Goal: Use online tool/utility: Utilize a website feature to perform a specific function

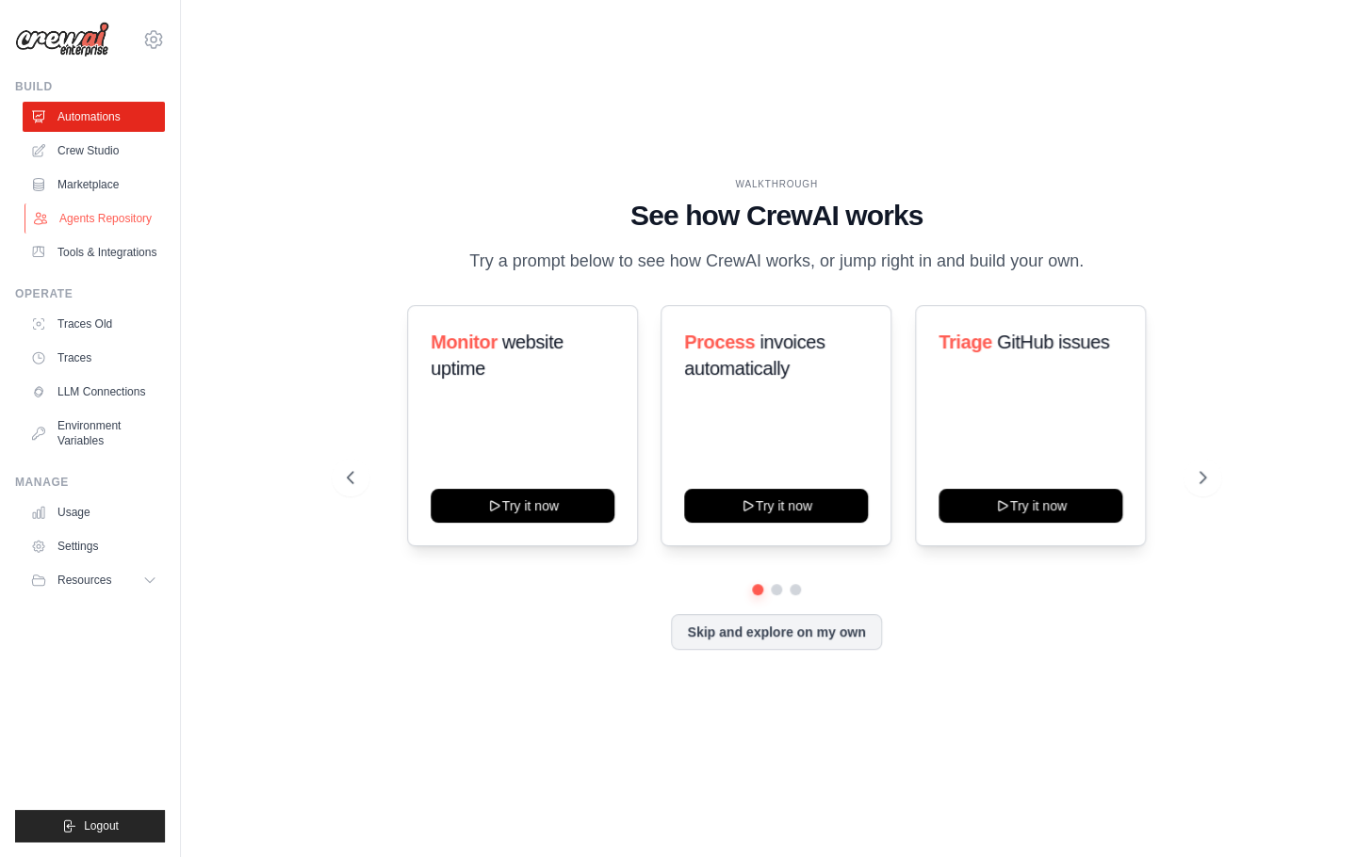
click at [107, 221] on link "Agents Repository" at bounding box center [95, 218] width 142 height 30
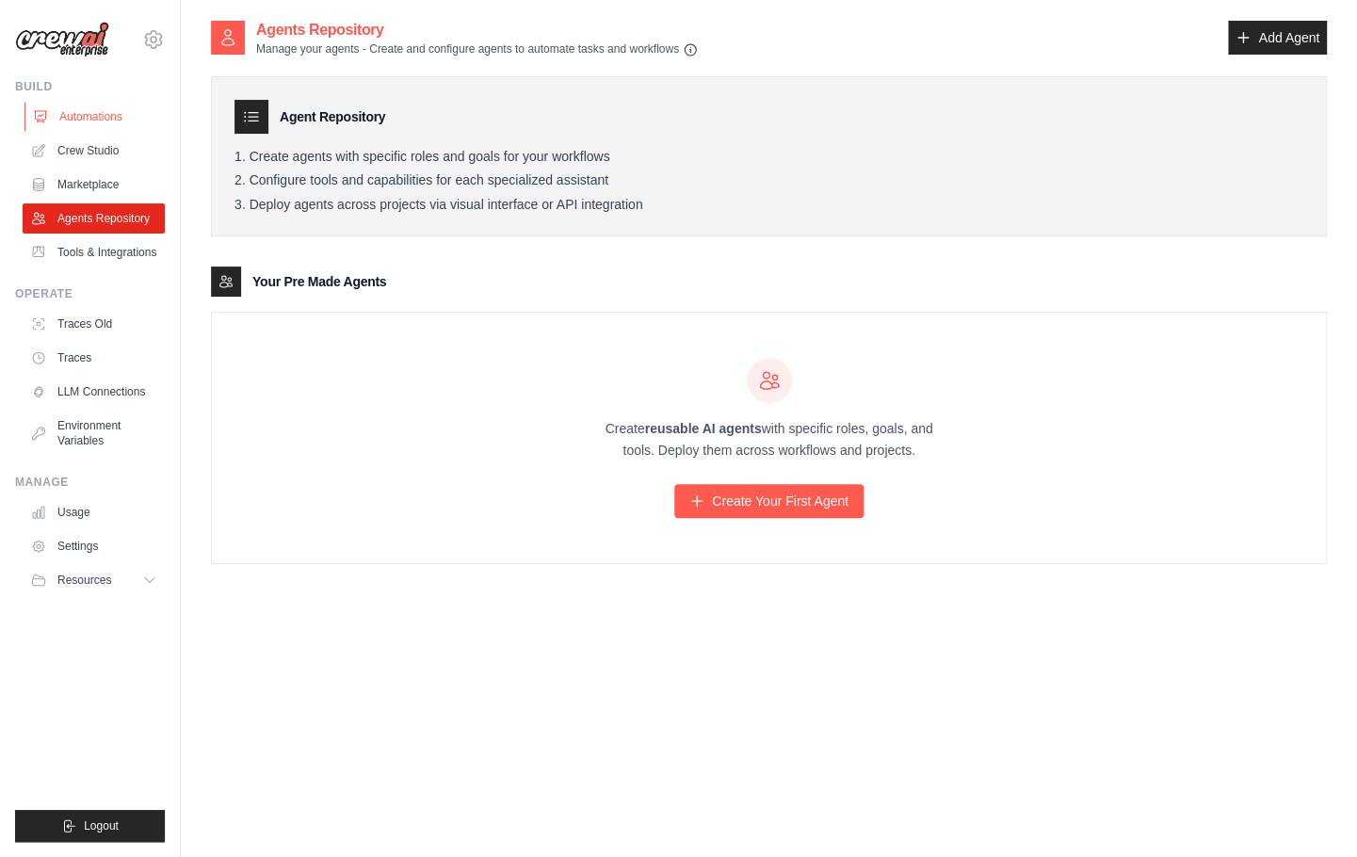
click at [101, 119] on link "Automations" at bounding box center [95, 117] width 142 height 30
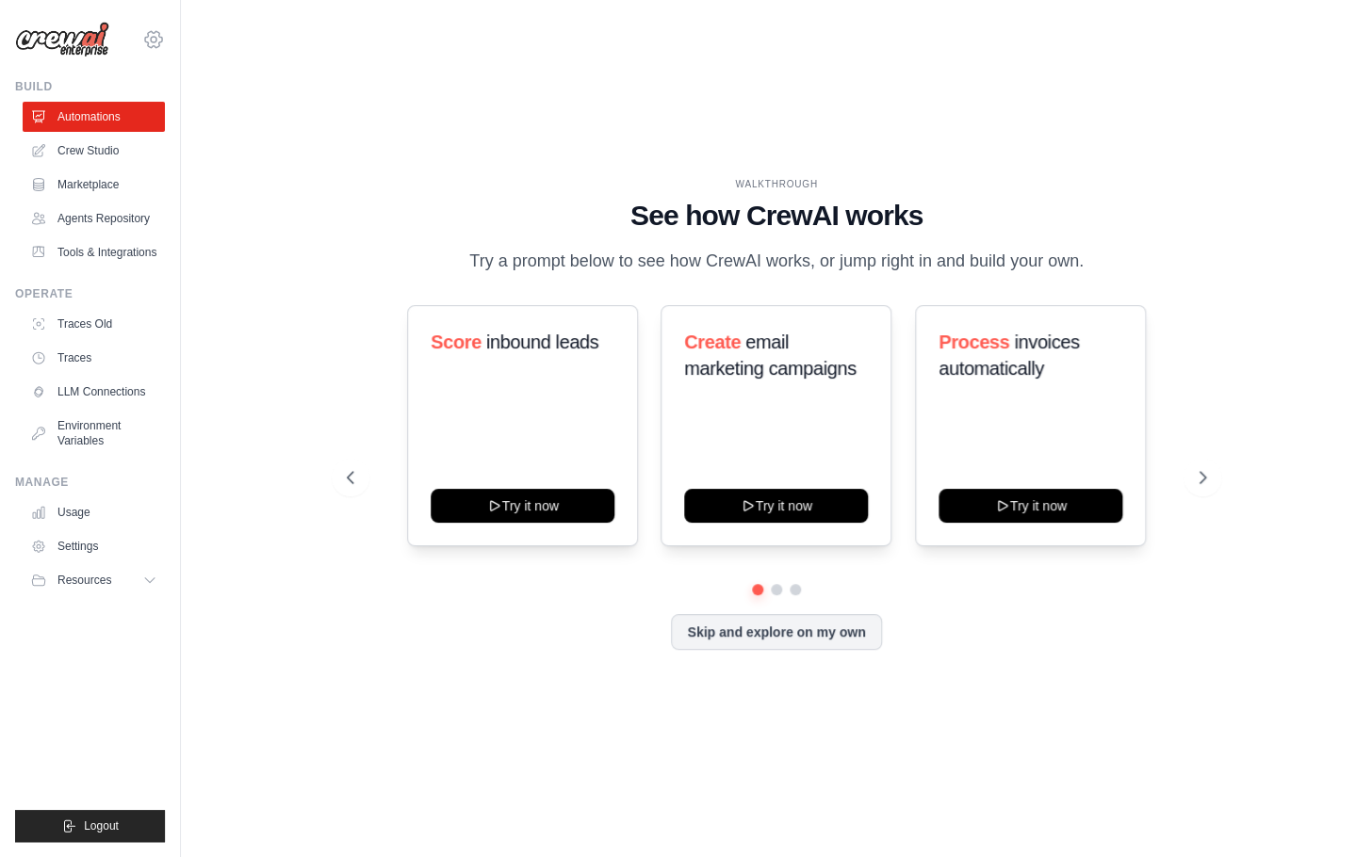
click at [154, 38] on icon at bounding box center [154, 40] width 6 height 6
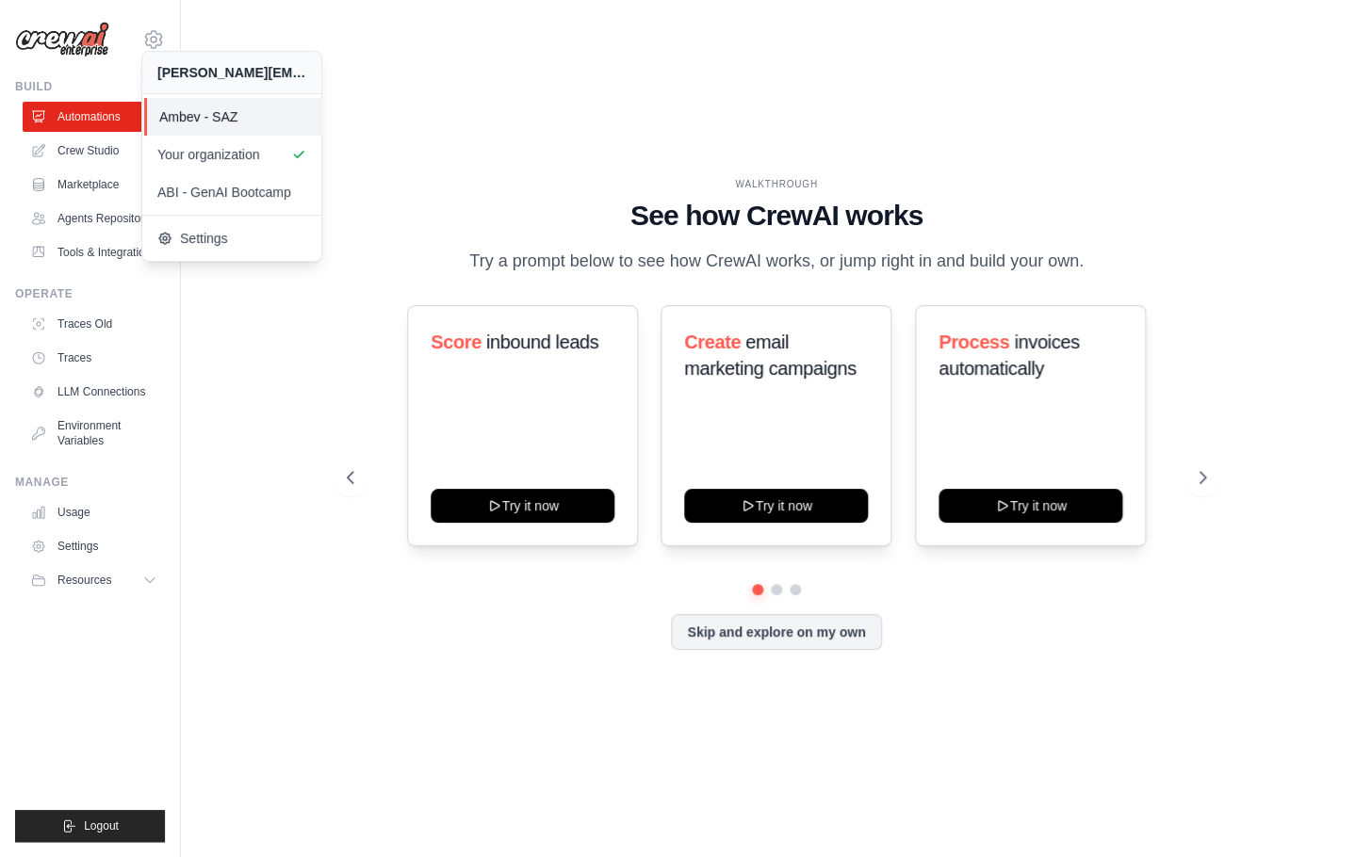
click at [181, 121] on span "Ambev - SAZ" at bounding box center [233, 116] width 149 height 19
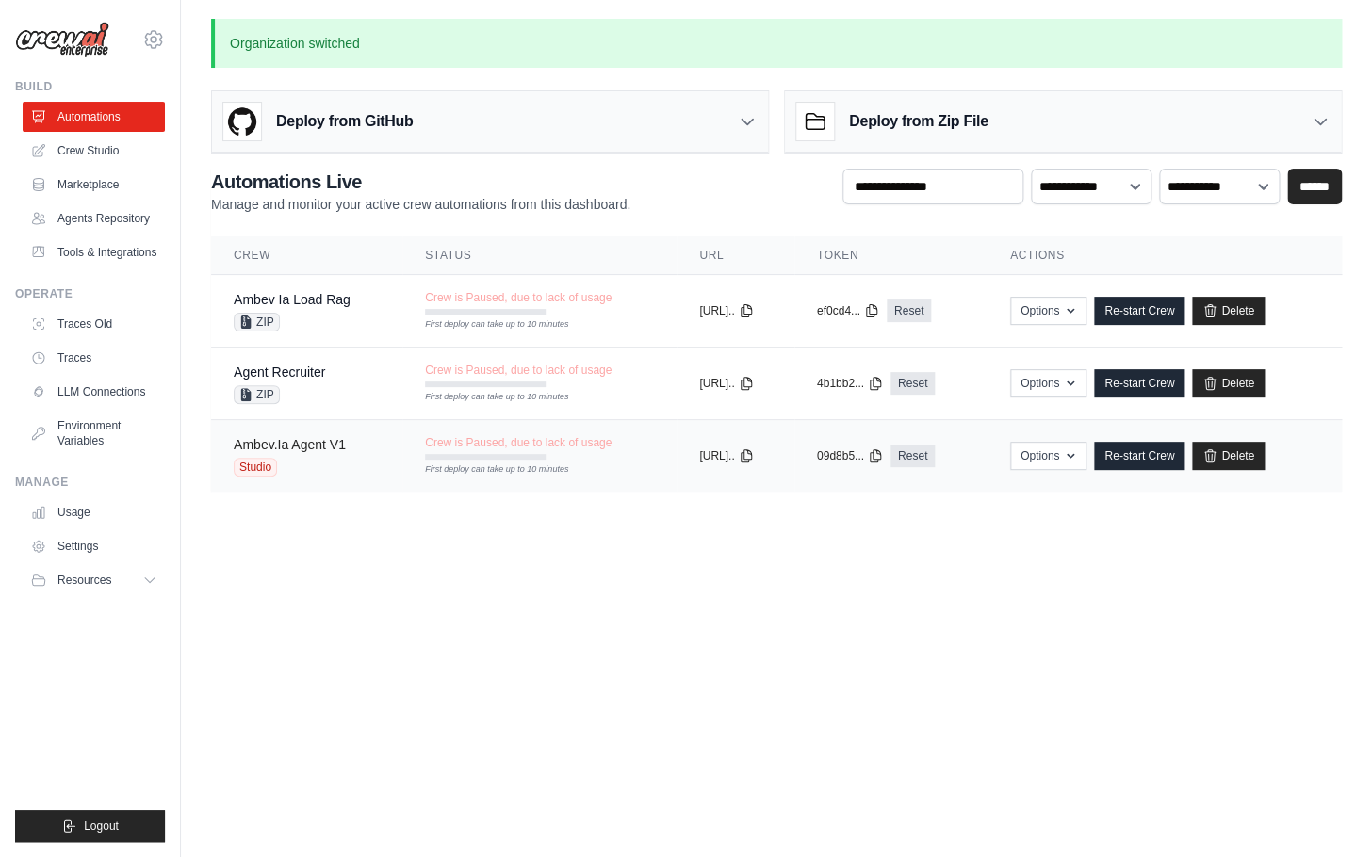
click at [304, 447] on link "Ambev.Ia Agent V1" at bounding box center [290, 444] width 112 height 15
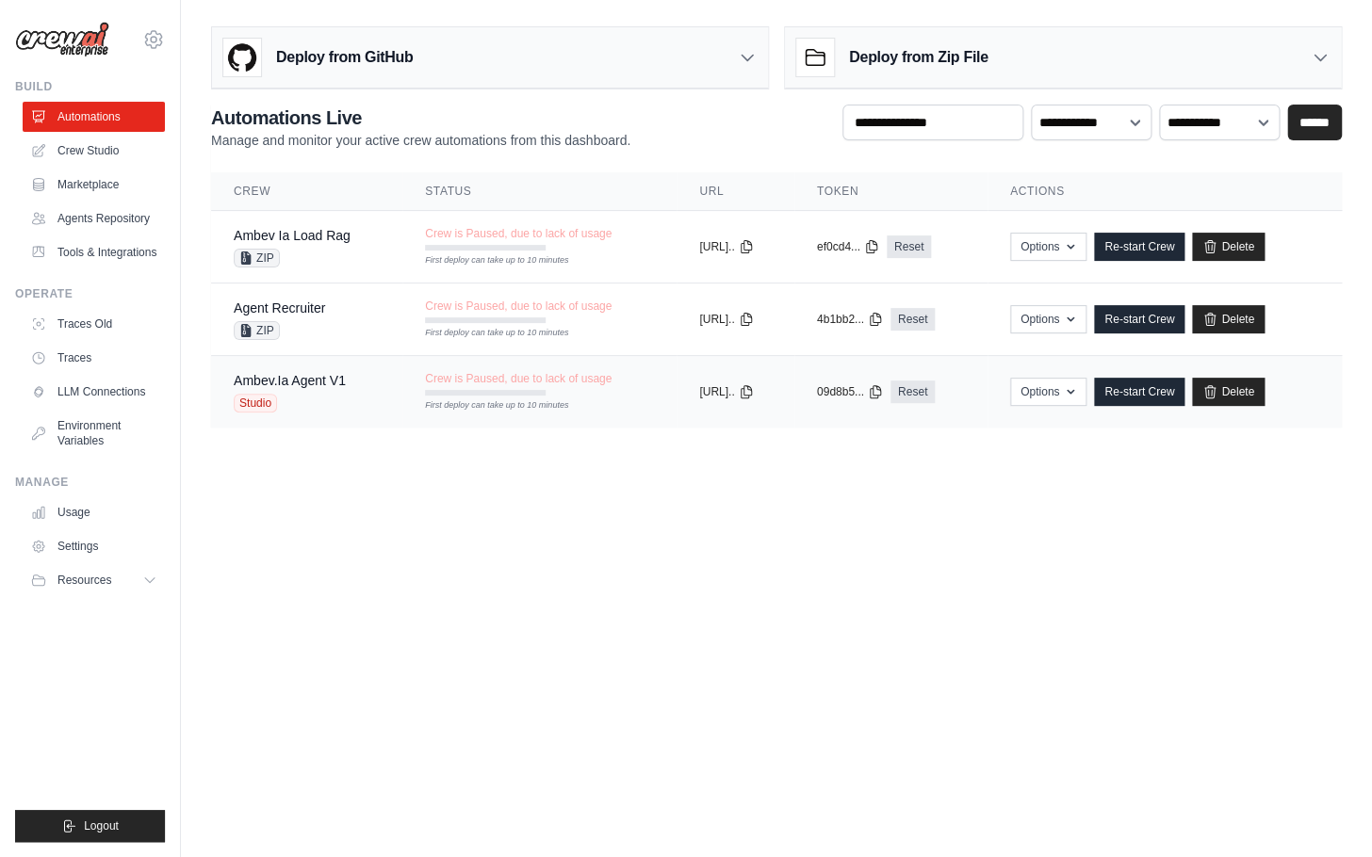
click at [512, 392] on div "First deploy can take up to 10 minutes" at bounding box center [485, 393] width 121 height 6
click at [1153, 395] on link "Re-start Crew" at bounding box center [1139, 392] width 90 height 28
